Goal: Task Accomplishment & Management: Complete application form

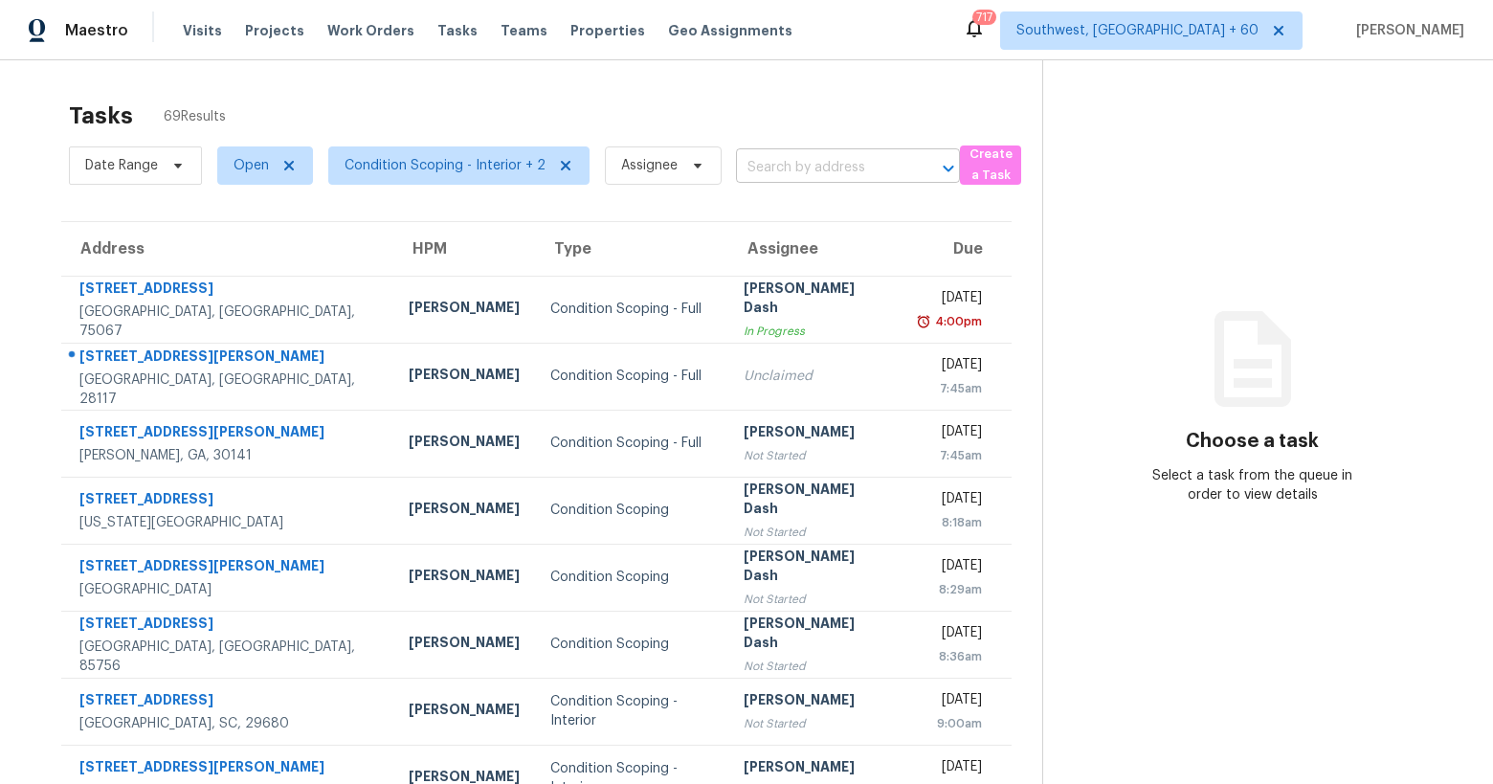
click at [772, 166] on input "text" at bounding box center [821, 168] width 170 height 30
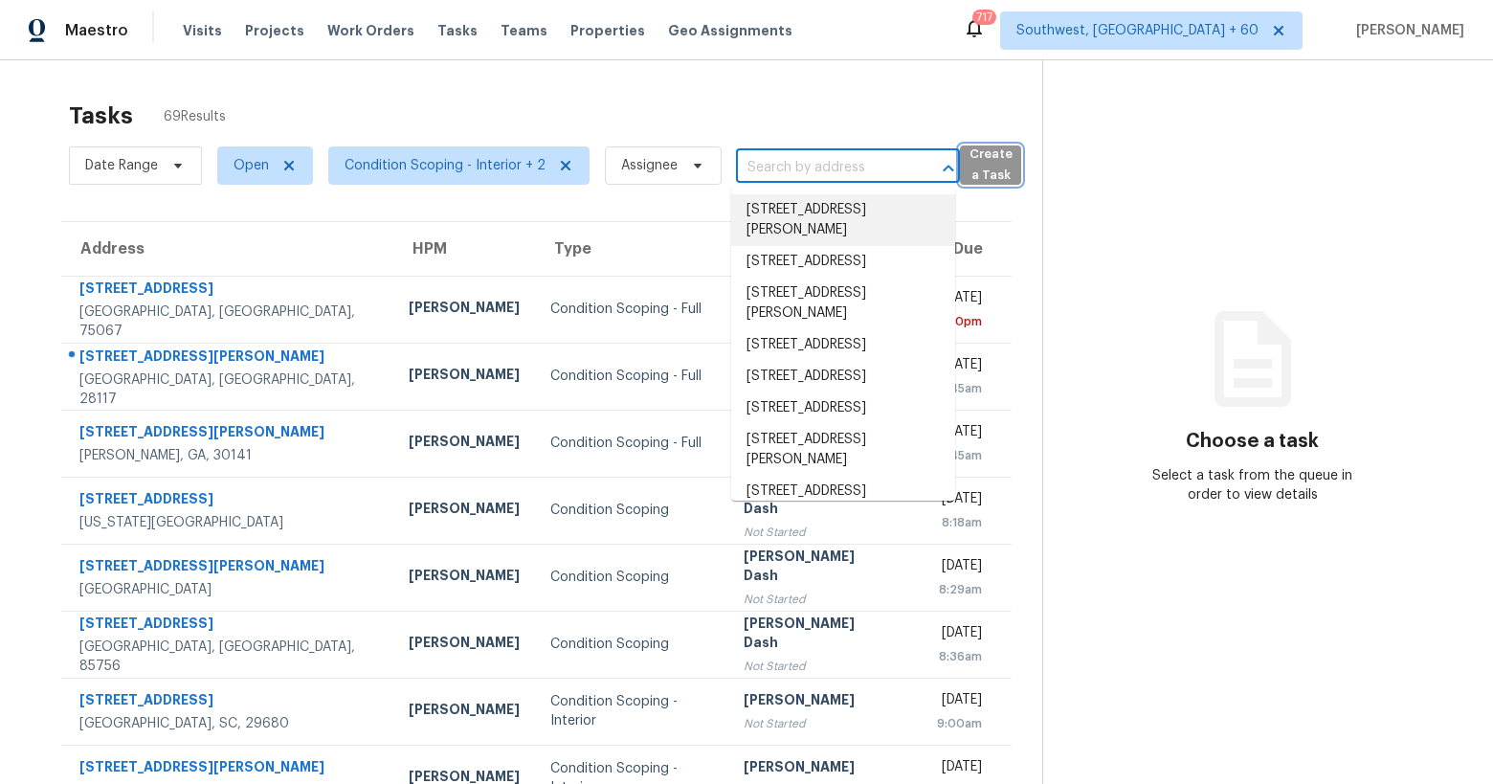
click at [977, 172] on span "Create a Task" at bounding box center [990, 166] width 42 height 44
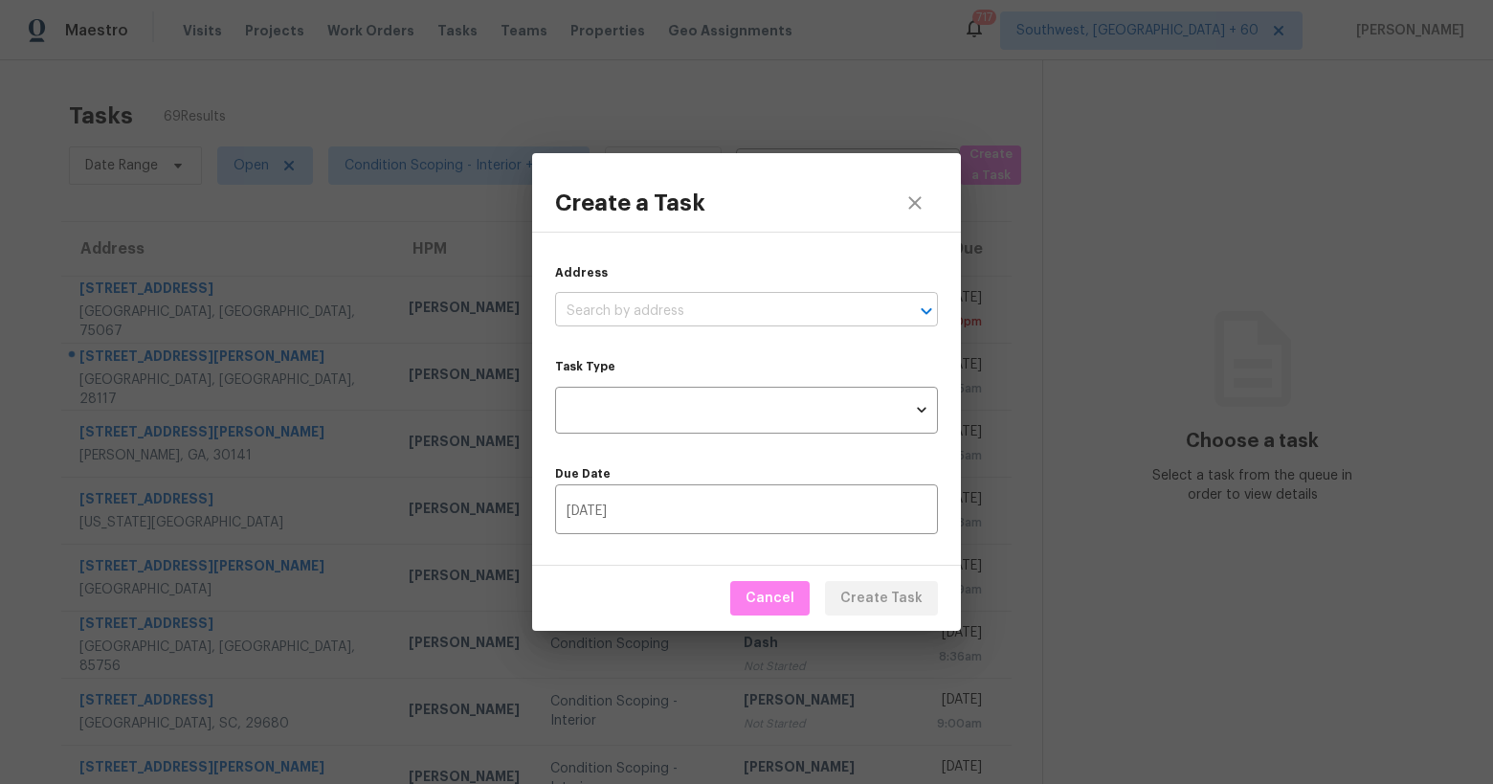
click at [723, 307] on input "text" at bounding box center [719, 312] width 329 height 30
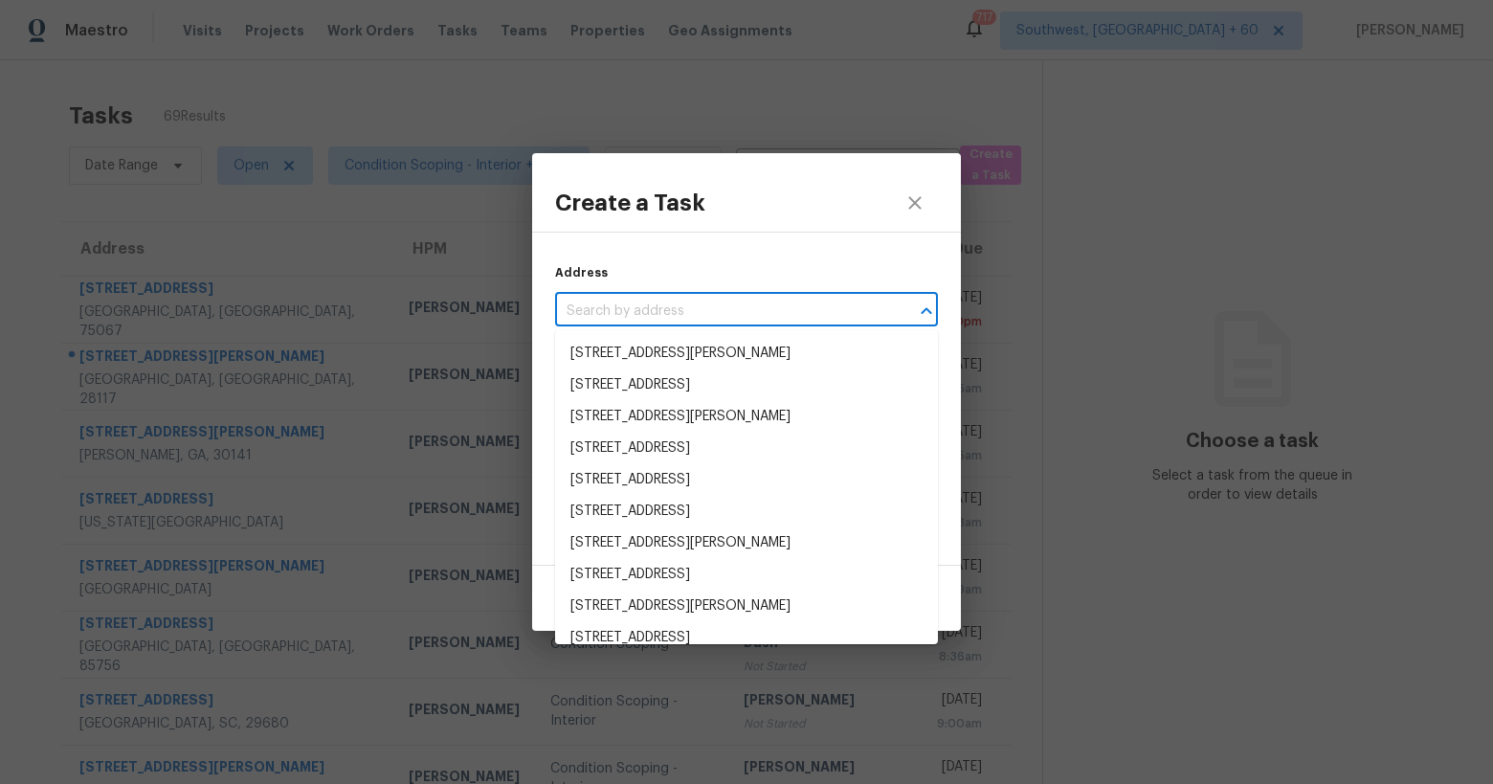
paste input "5109 Dipper Way, Elk Grove, CA 95758"
type input "5109 Dipper Way, Elk Grove, CA 95758"
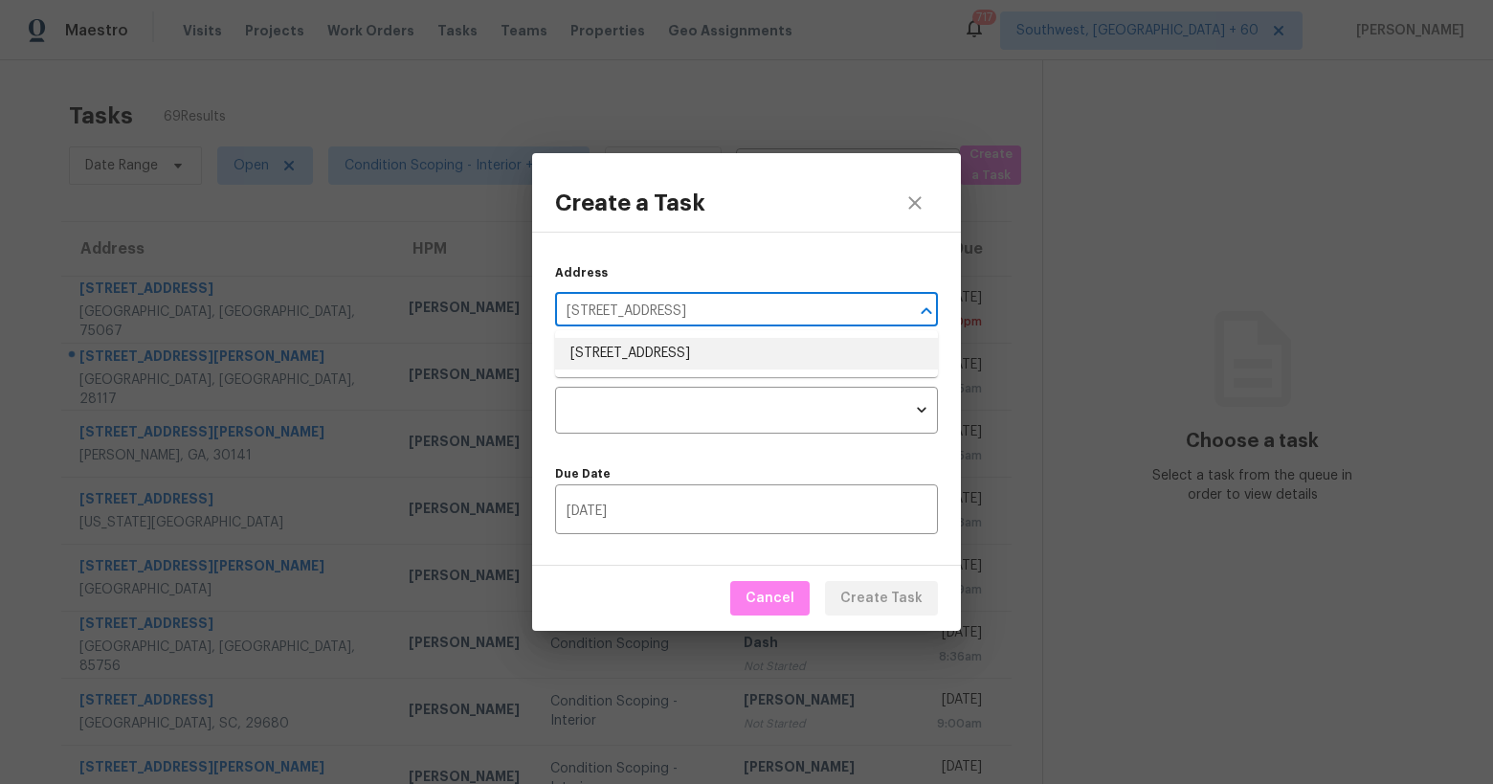
click at [673, 346] on li "5109 Dipper Way, Elk Grove, CA 95758" at bounding box center [746, 354] width 383 height 32
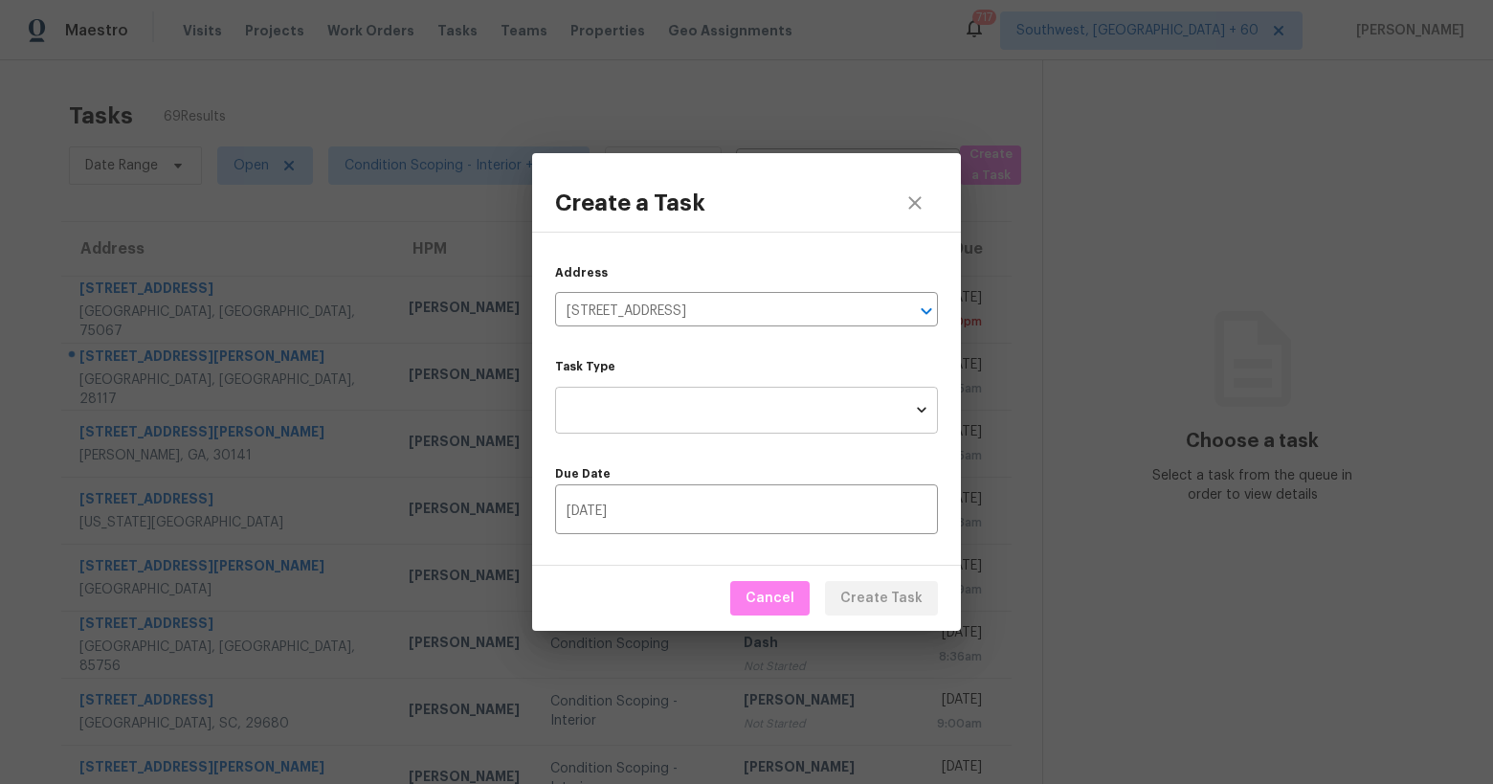
click at [611, 420] on body "Maestro Visits Projects Work Orders Tasks Teams Properties Geo Assignments 717 …" at bounding box center [746, 392] width 1493 height 784
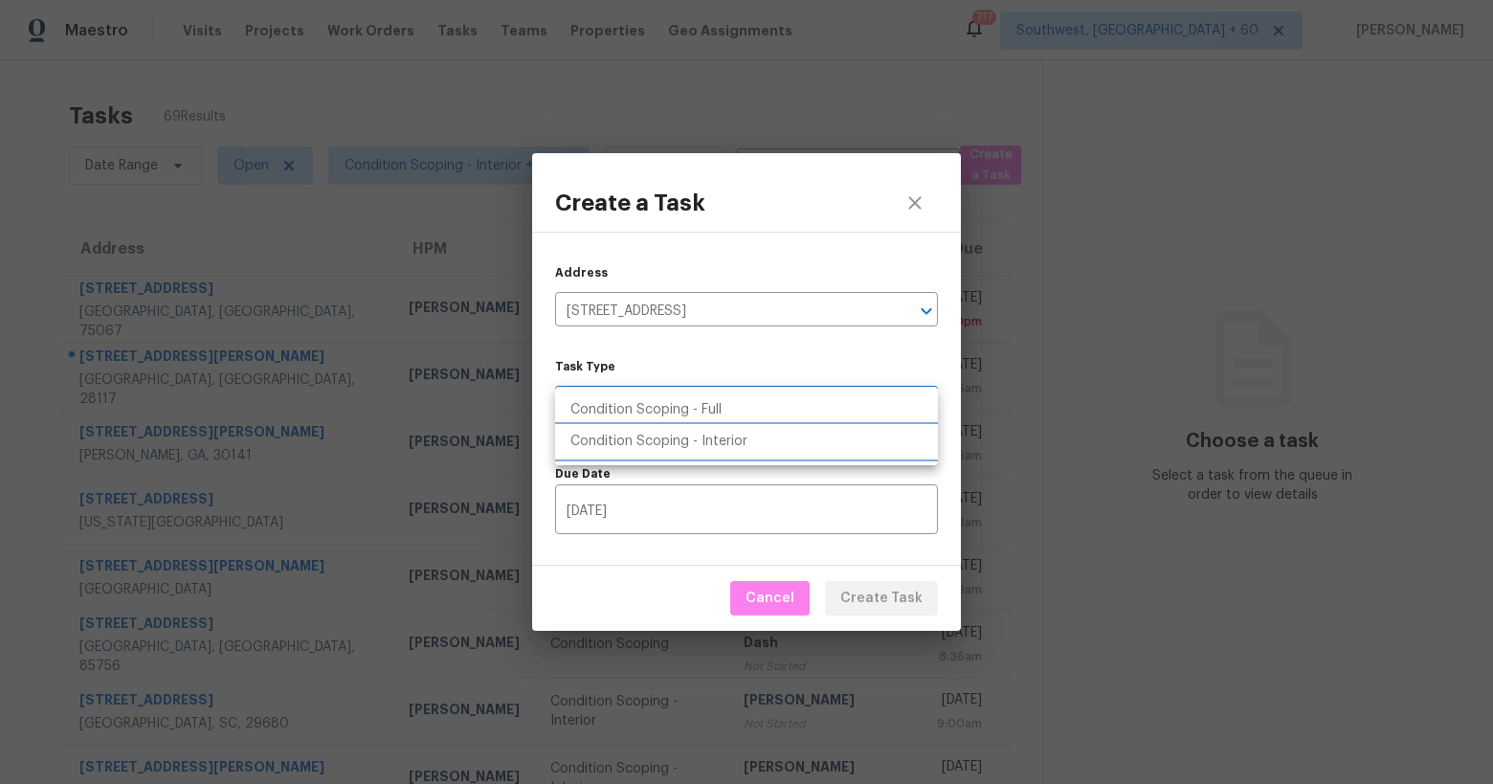
click at [621, 447] on li "Condition Scoping - Interior" at bounding box center [746, 442] width 383 height 32
type input "virtual_interior_assessment"
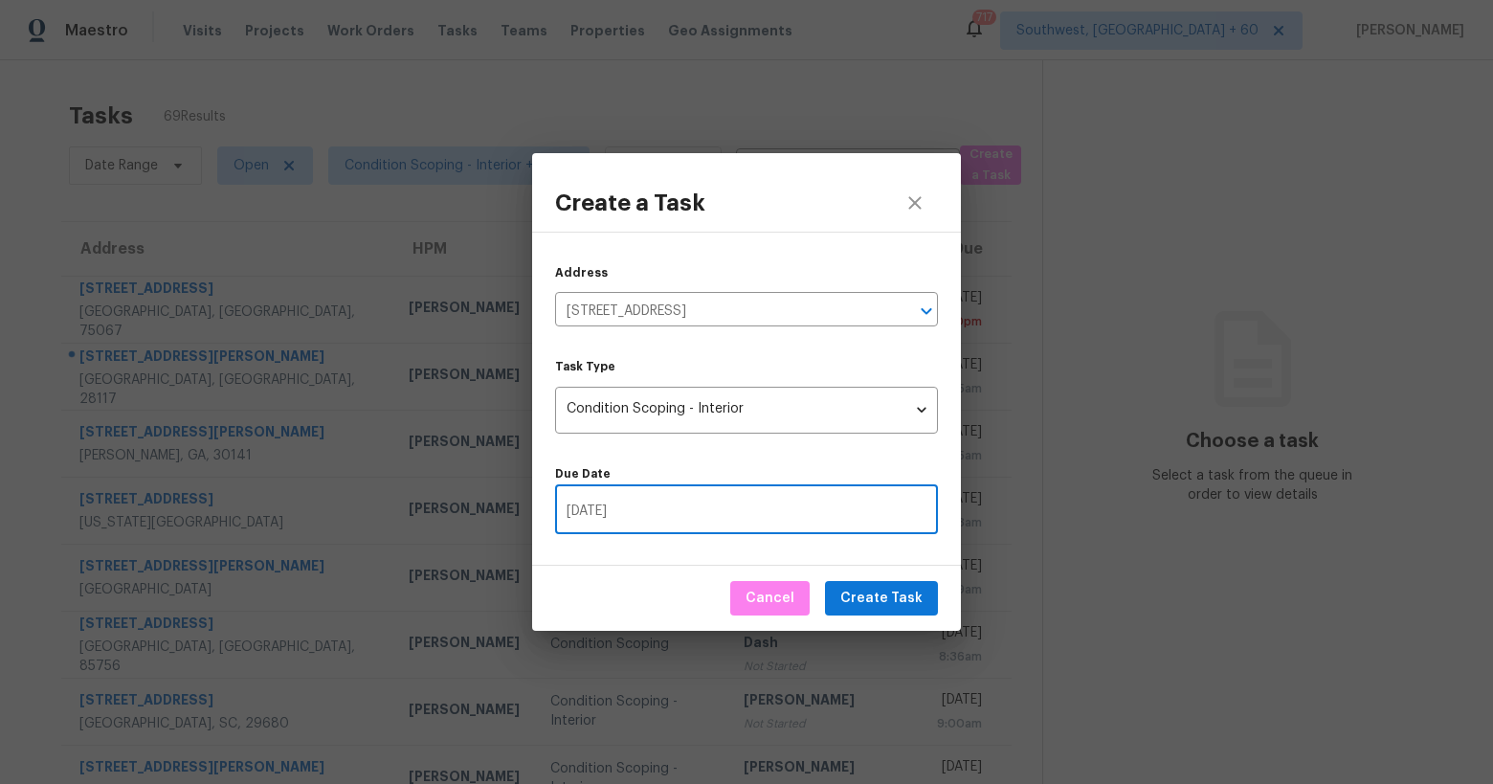
click at [663, 515] on input "10/15/2025" at bounding box center [746, 511] width 383 height 45
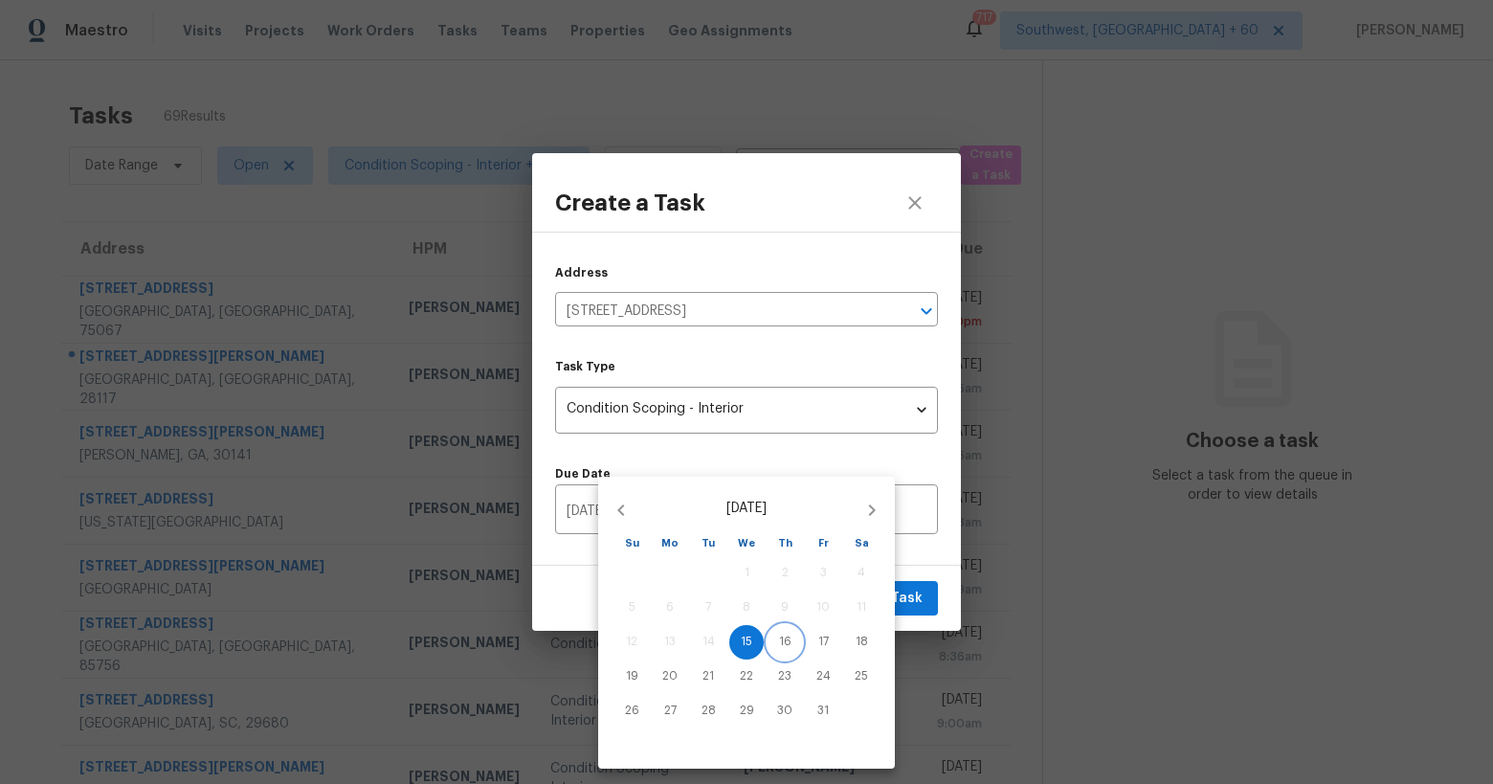
click at [779, 644] on p "16" at bounding box center [785, 642] width 12 height 16
type input "10/16/2025"
click at [796, 640] on span "16" at bounding box center [785, 642] width 34 height 16
click at [952, 524] on div at bounding box center [746, 392] width 1493 height 784
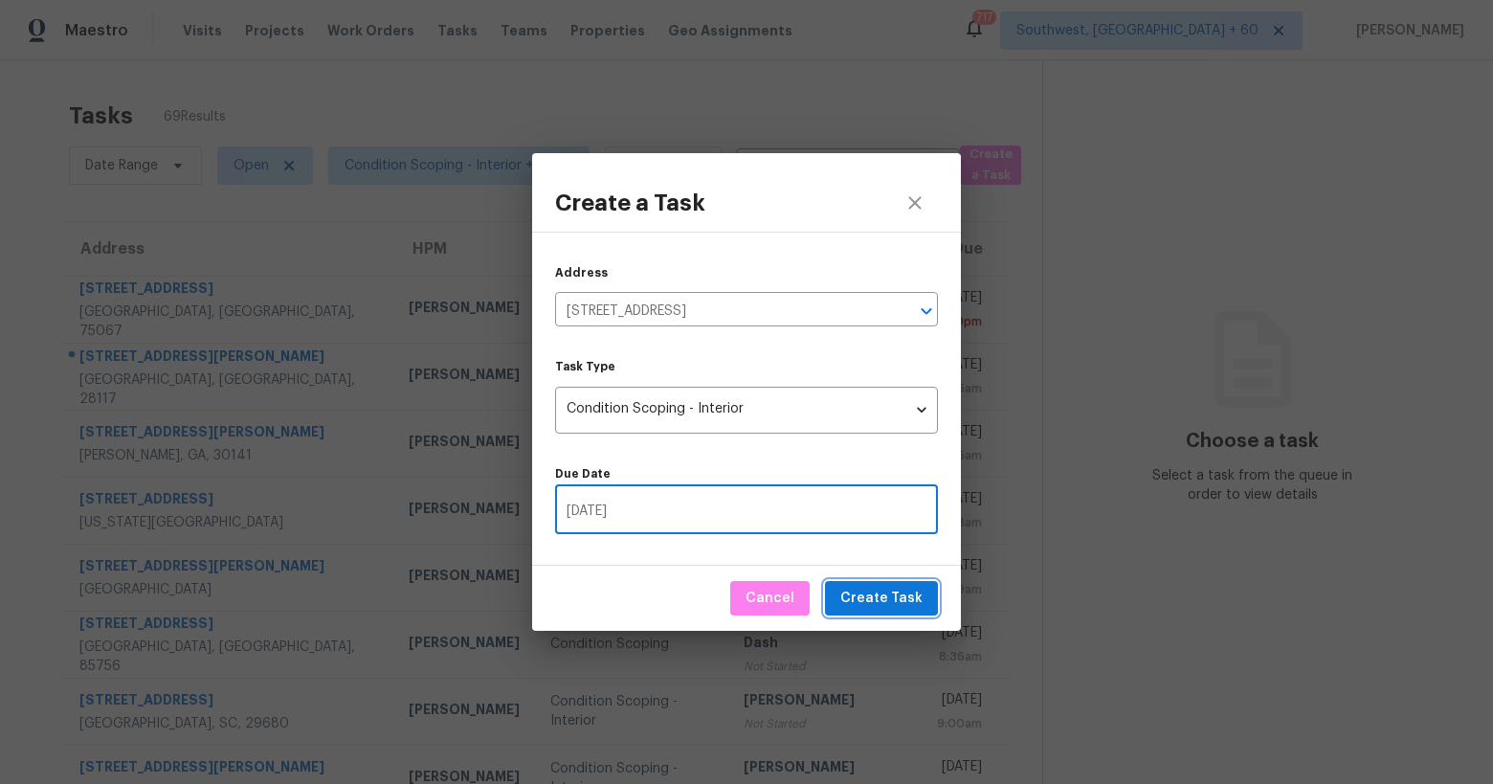
click at [887, 602] on span "Create Task" at bounding box center [881, 599] width 82 height 24
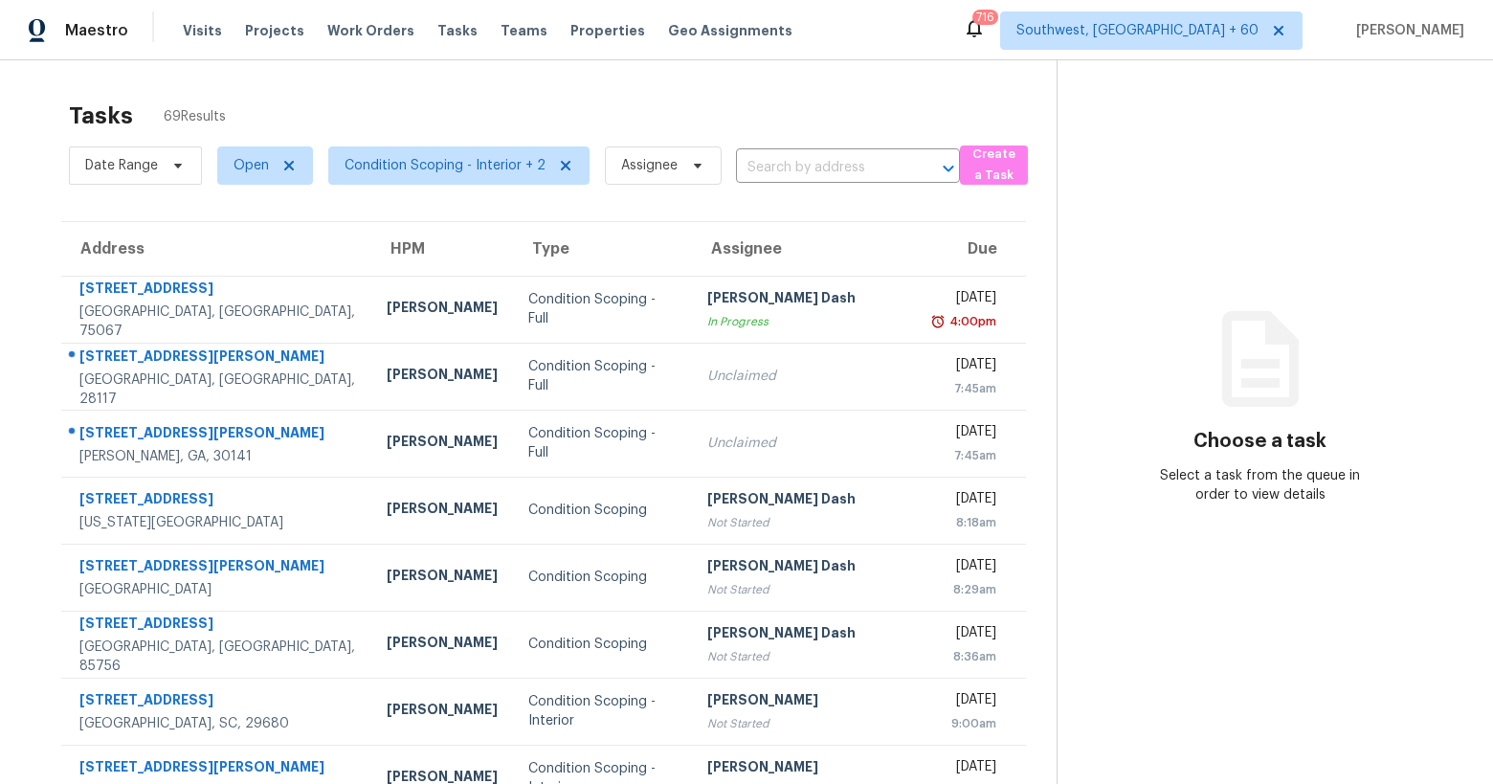
click at [108, 79] on div "Tasks 69 Results Date Range Open Condition Scoping - Interior + 2 Assignee ​ Cr…" at bounding box center [746, 528] width 1493 height 937
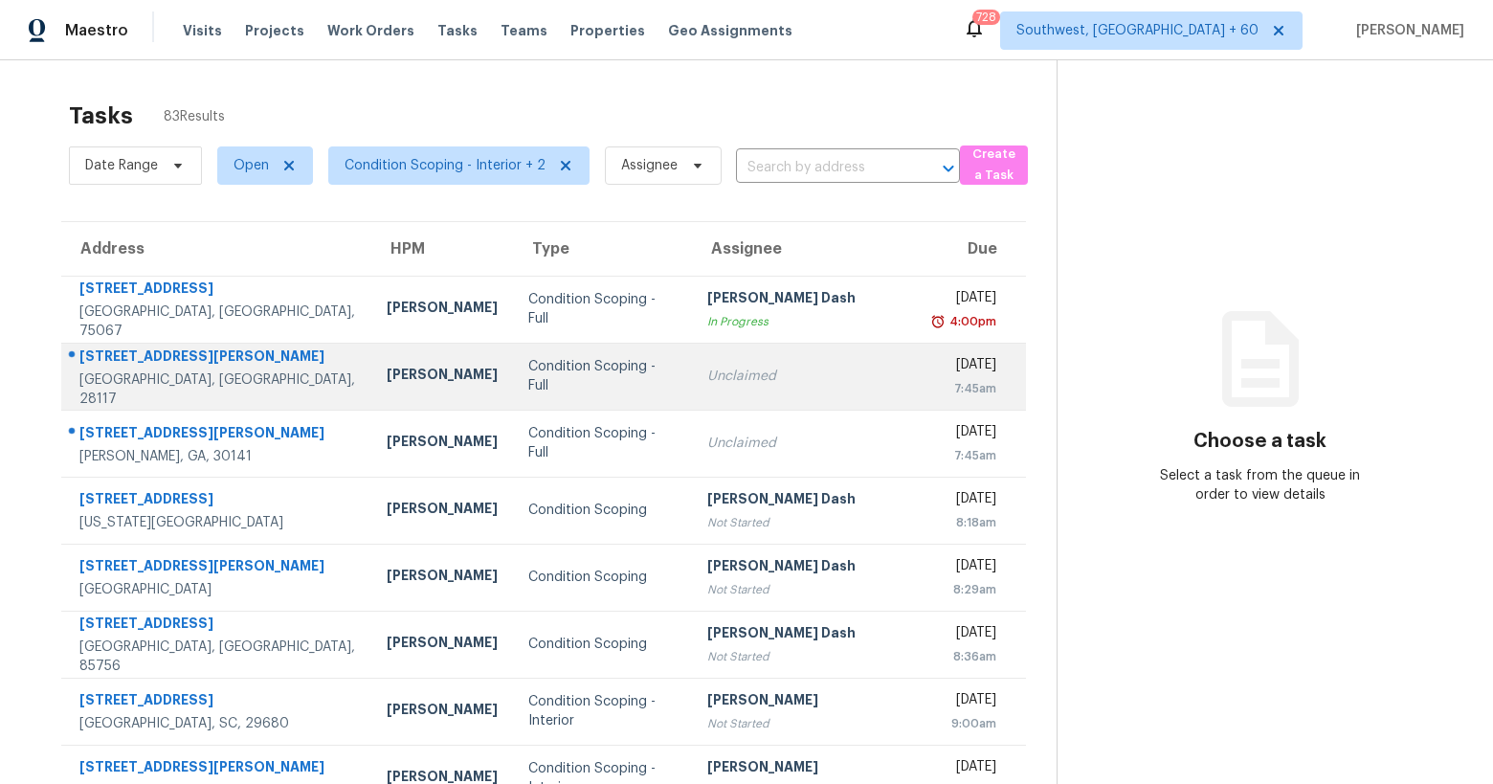
click at [528, 384] on div "Condition Scoping - Full" at bounding box center [602, 376] width 148 height 38
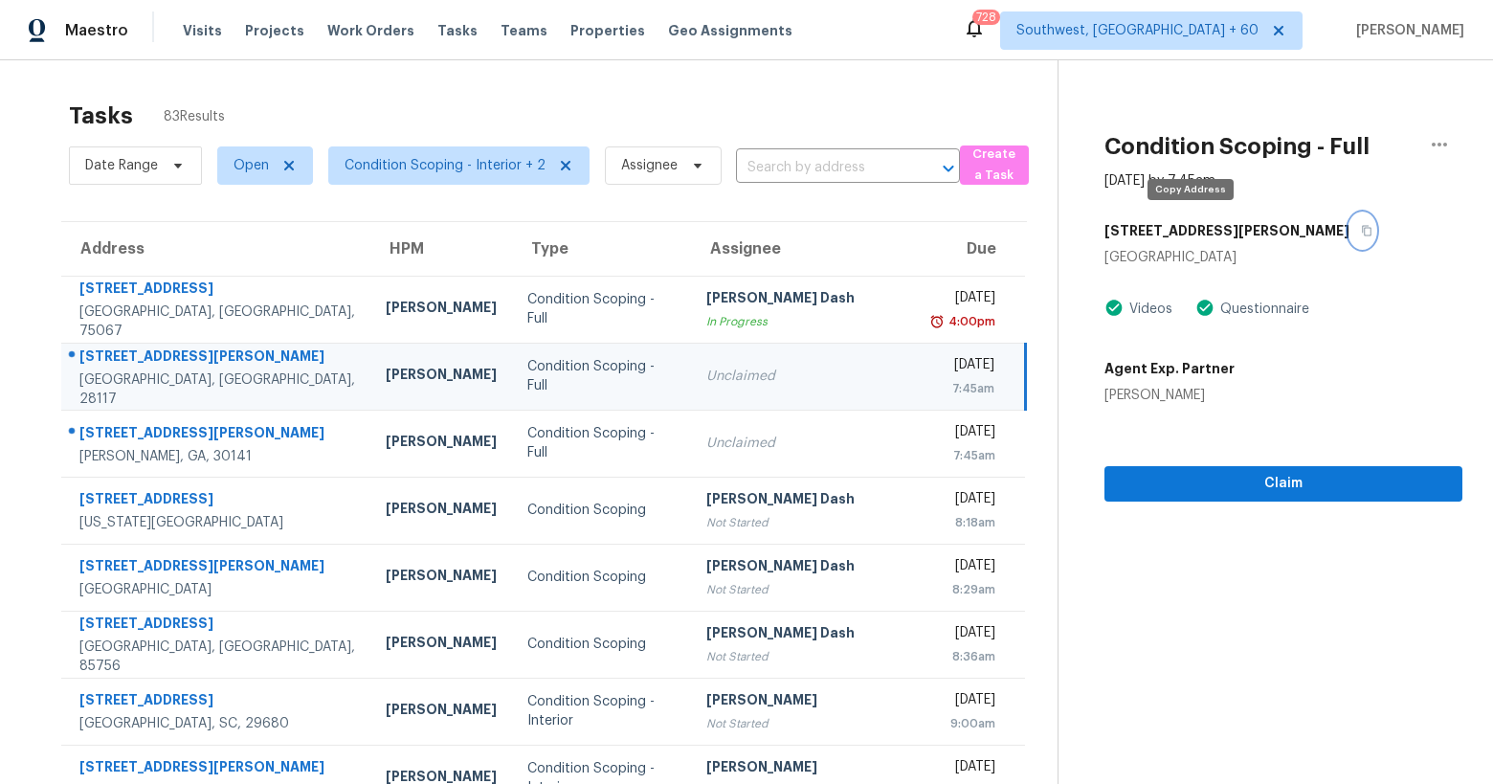
click at [1362, 229] on icon "button" at bounding box center [1367, 231] width 10 height 11
click at [367, 87] on div "Tasks 83 Results Date Range Open Condition Scoping - Interior + 2 Assignee ​ Cr…" at bounding box center [746, 528] width 1493 height 937
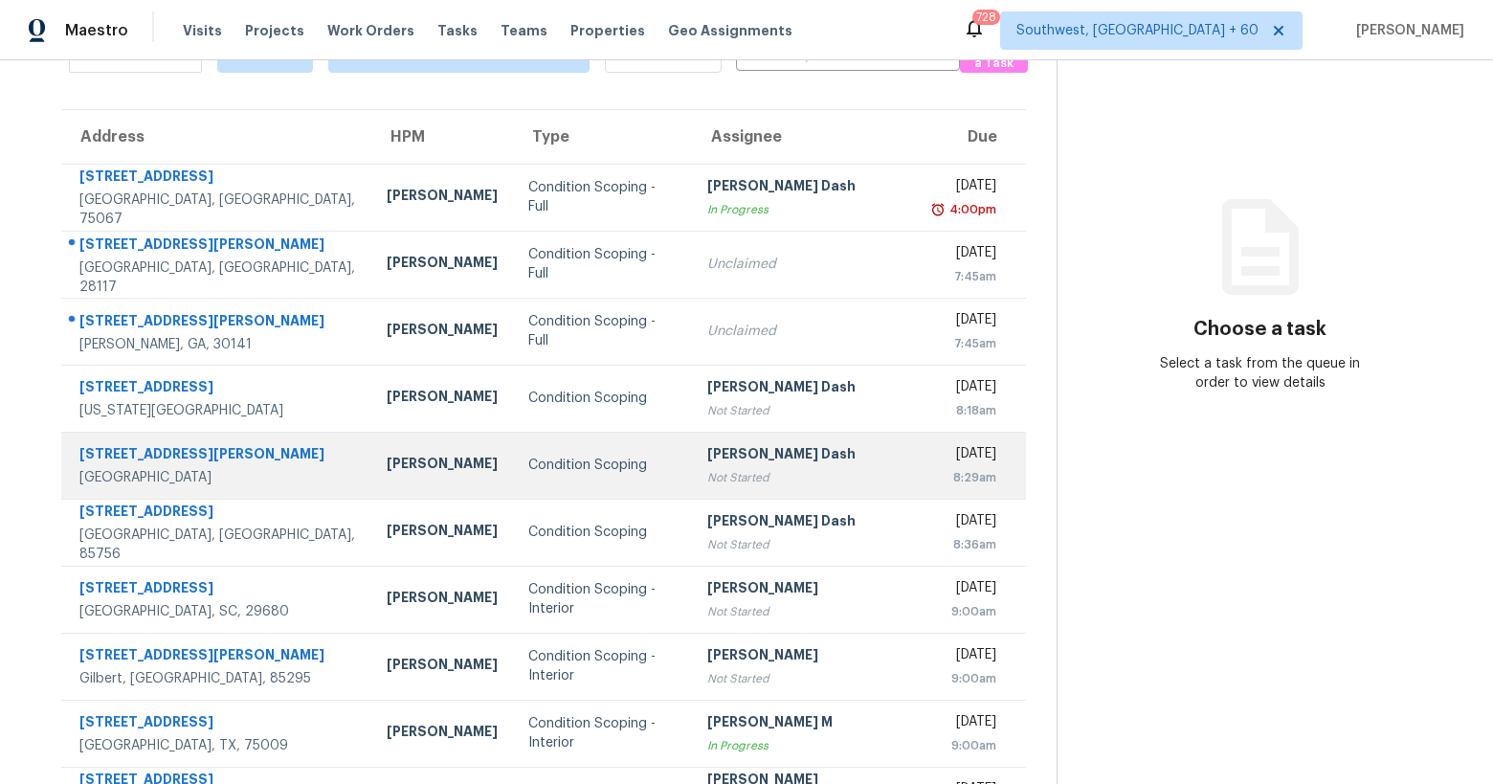
scroll to position [212, 0]
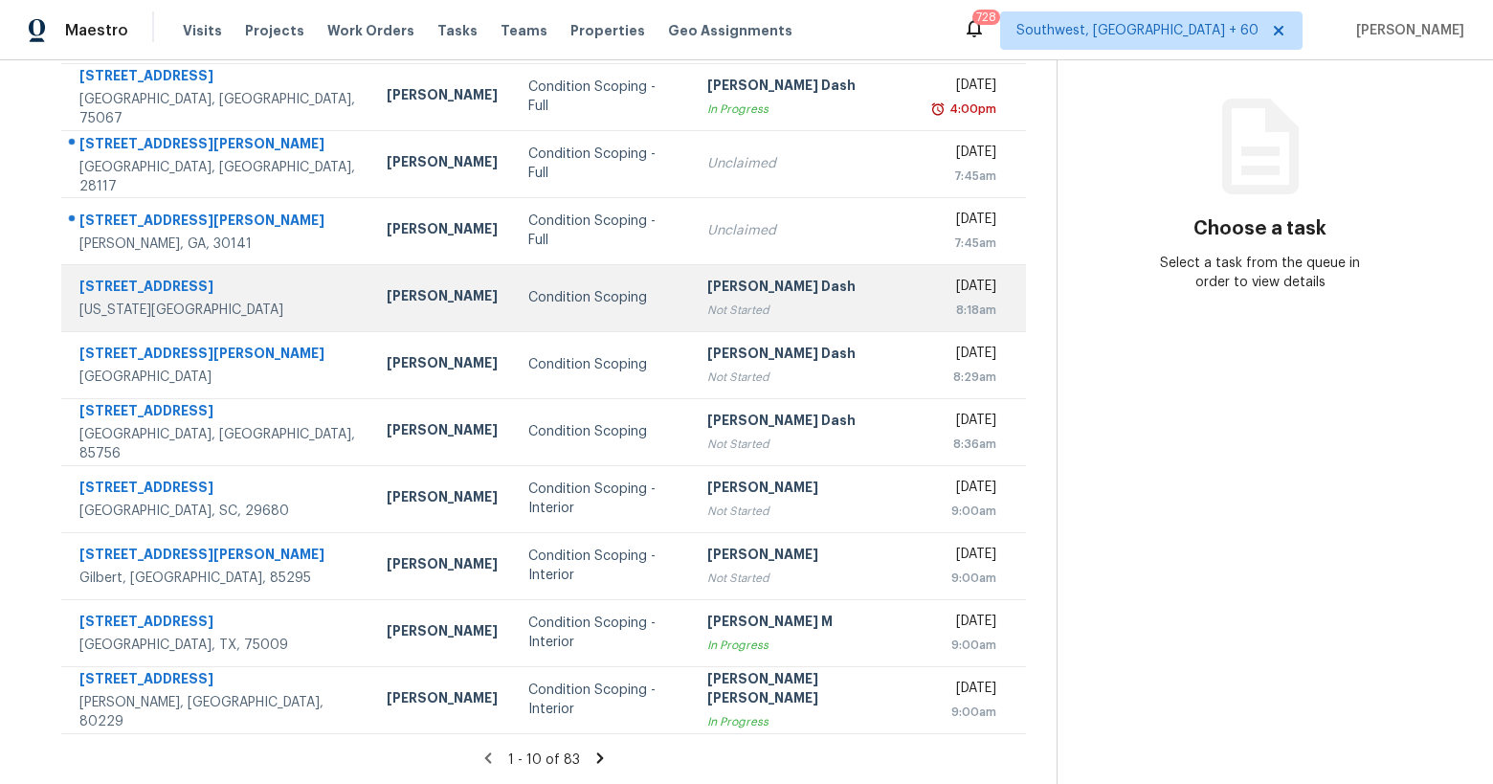
click at [531, 301] on div "Condition Scoping" at bounding box center [602, 297] width 148 height 19
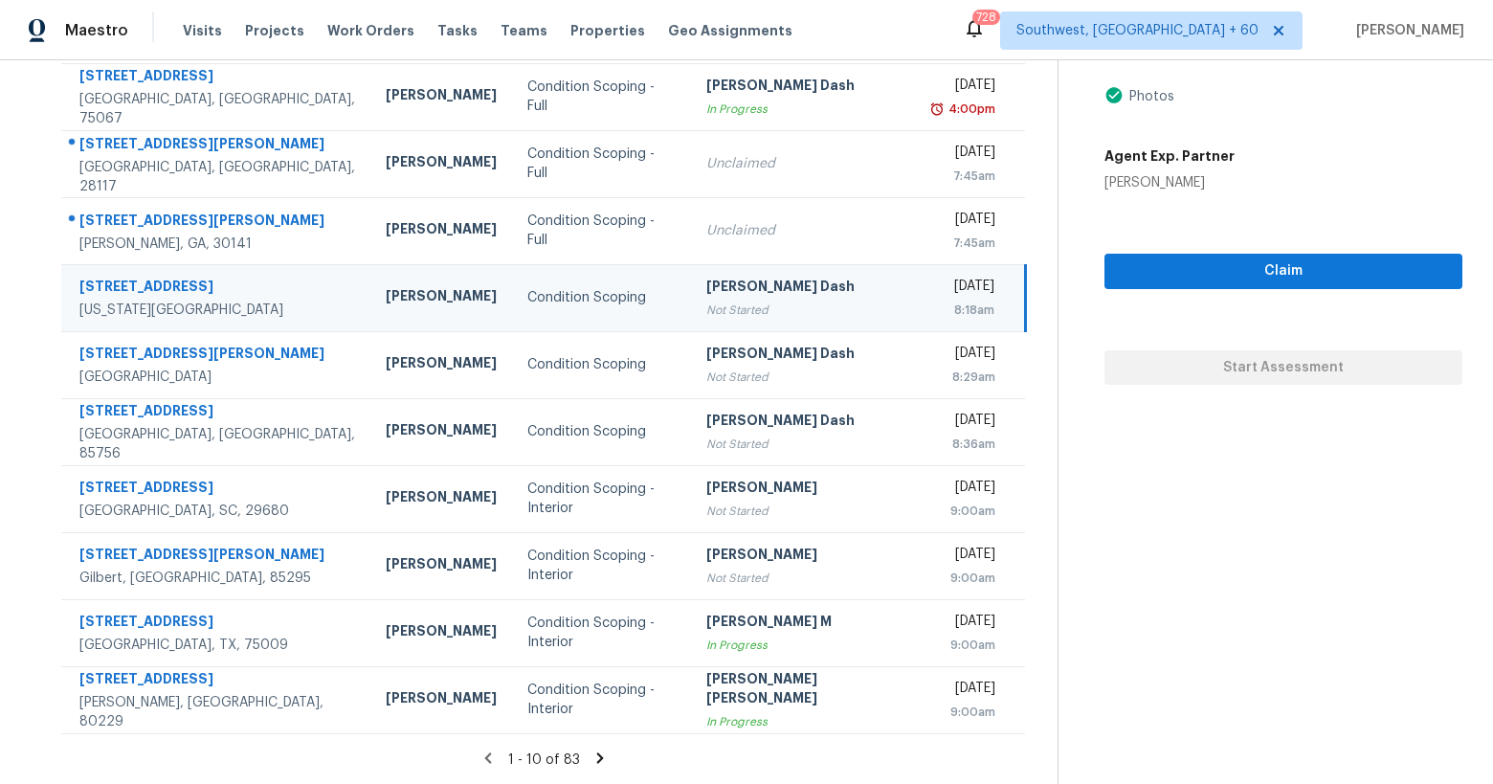
scroll to position [0, 0]
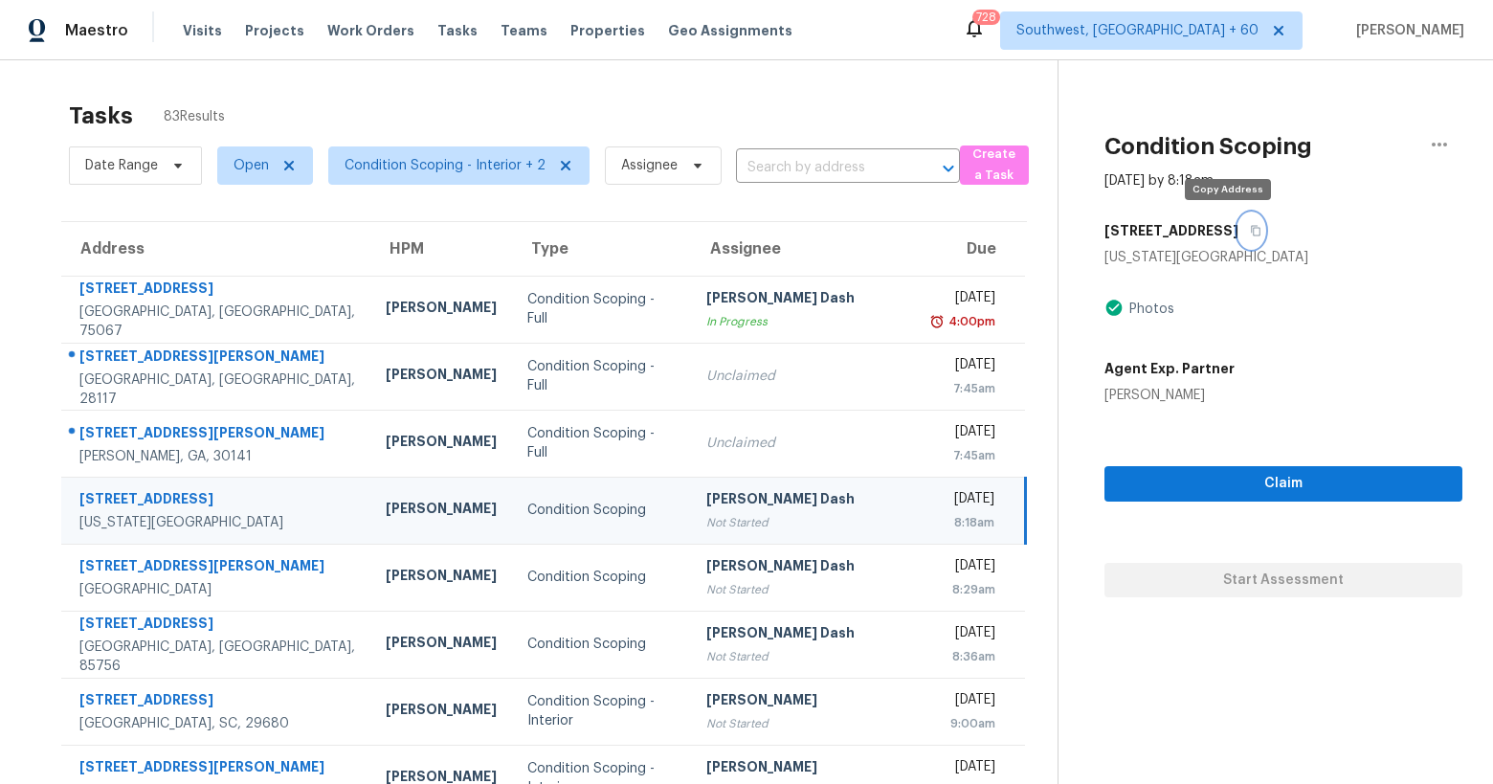
click at [1238, 233] on button "button" at bounding box center [1251, 230] width 26 height 34
